Goal: Check status: Check status

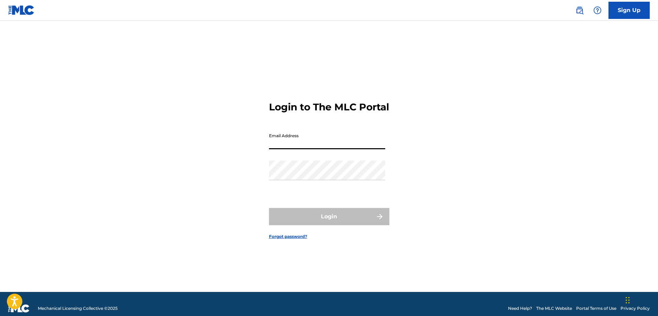
click at [316, 142] on input "Email Address" at bounding box center [327, 140] width 116 height 20
type input "[PERSON_NAME][EMAIL_ADDRESS][PERSON_NAME][DOMAIN_NAME]"
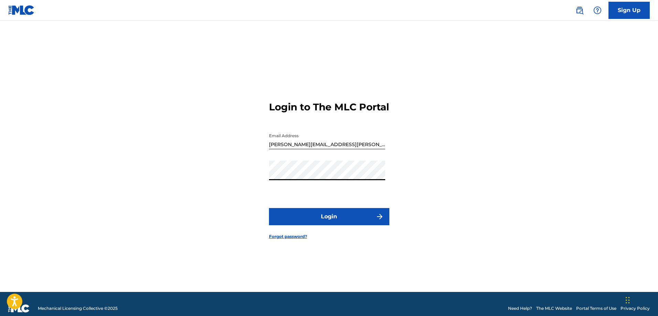
click at [336, 218] on button "Login" at bounding box center [329, 216] width 120 height 17
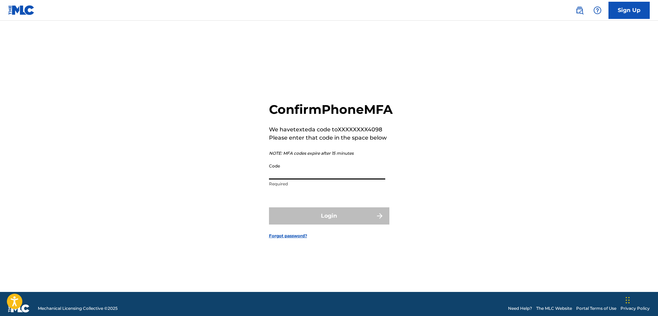
click at [327, 179] on input "Code" at bounding box center [327, 170] width 116 height 20
type input "854728"
click at [328, 219] on button "Login" at bounding box center [329, 215] width 120 height 17
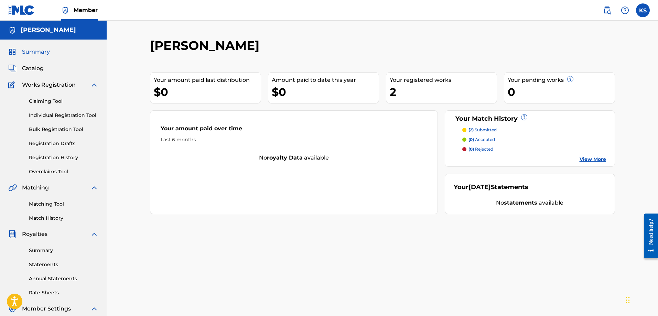
click at [489, 132] on p "(2) submitted" at bounding box center [482, 130] width 28 height 6
